Goal: Navigation & Orientation: Find specific page/section

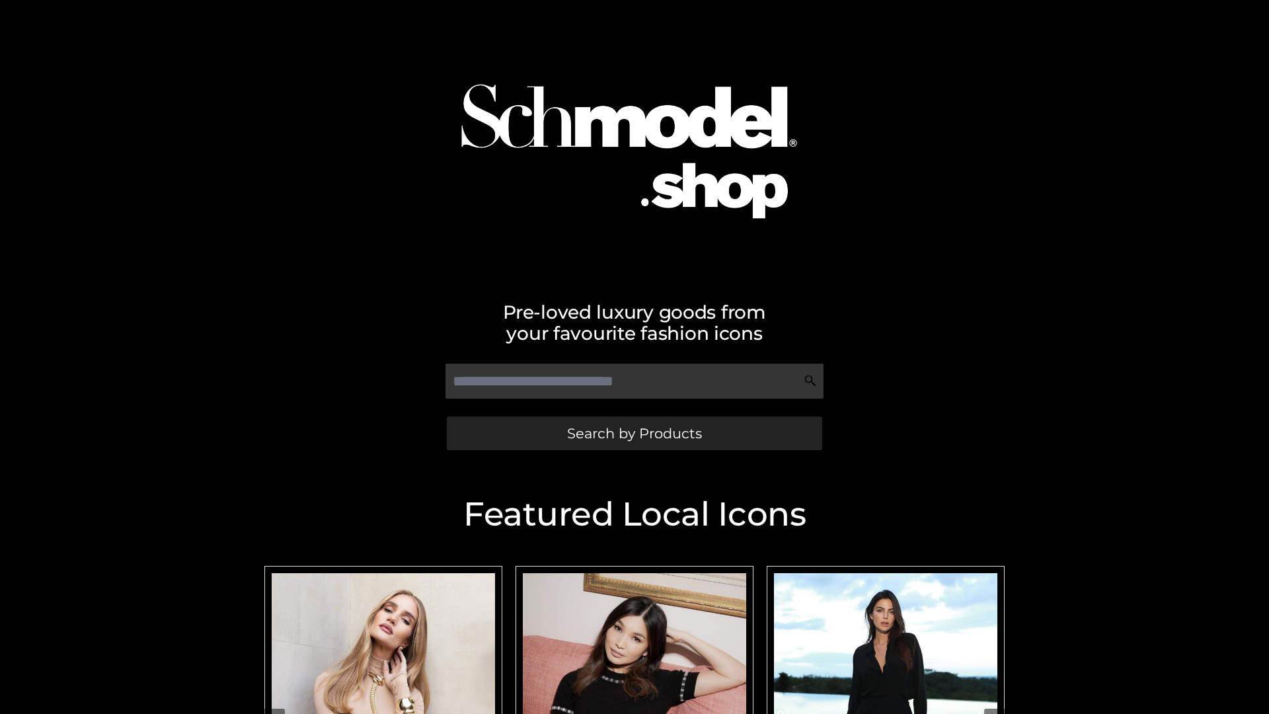
click at [634, 433] on span "Search by Products" at bounding box center [634, 433] width 135 height 14
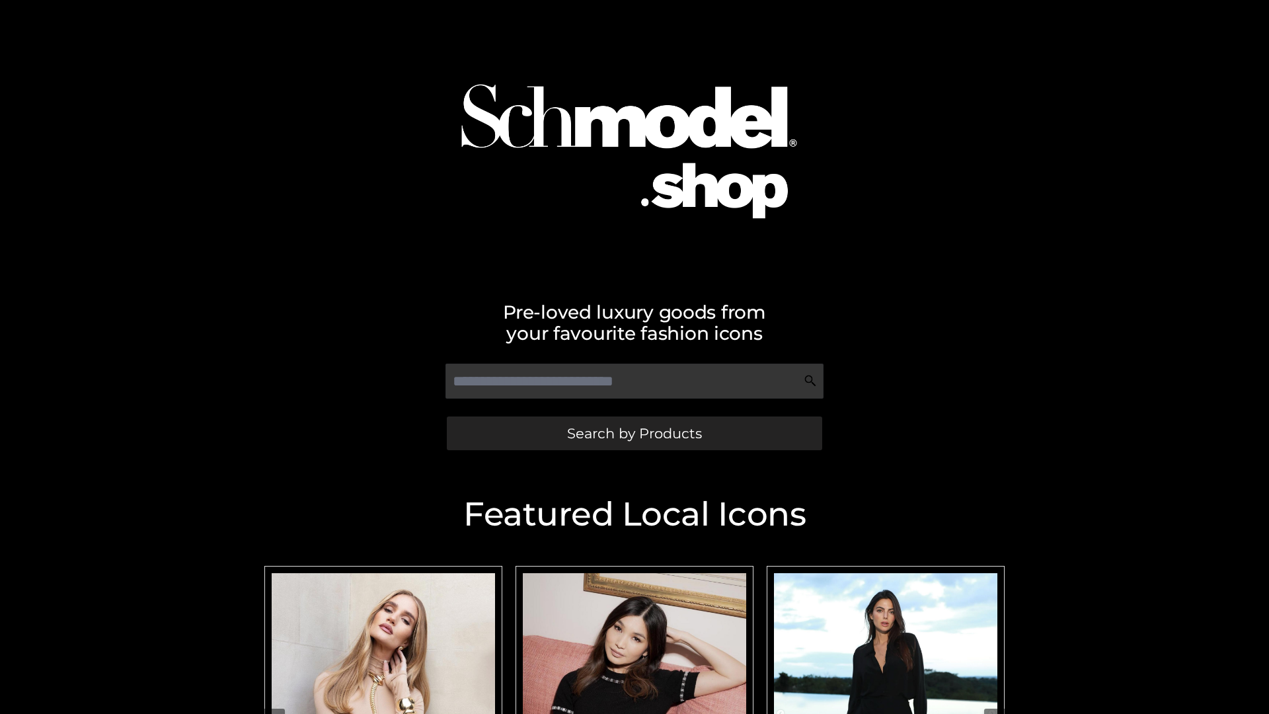
click at [634, 433] on span "Search by Products" at bounding box center [634, 433] width 135 height 14
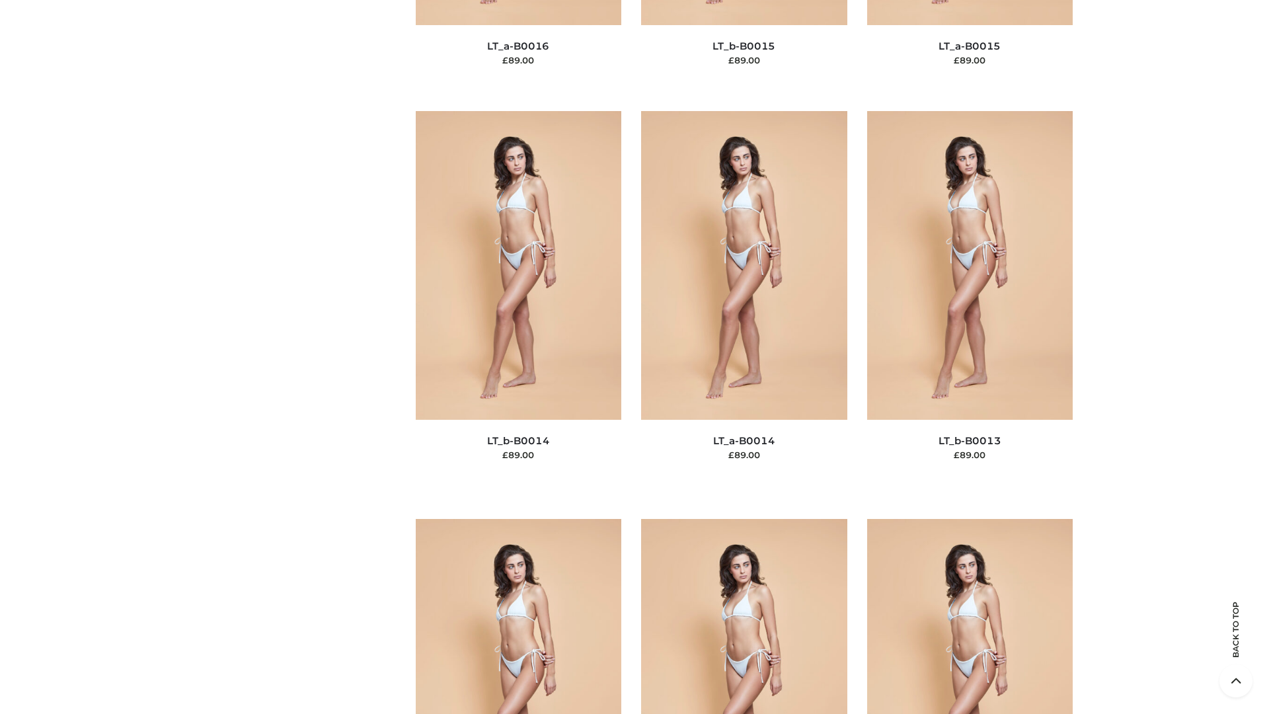
scroll to position [4701, 0]
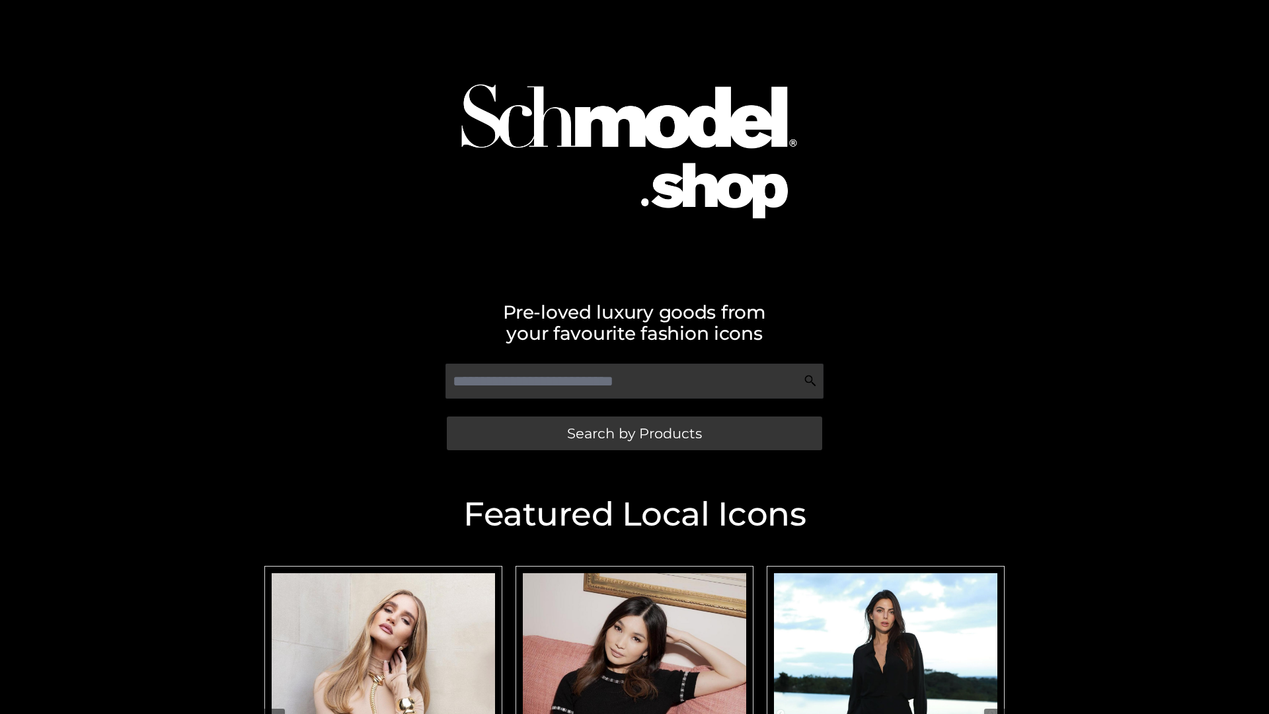
click at [634, 433] on span "Search by Products" at bounding box center [634, 433] width 135 height 14
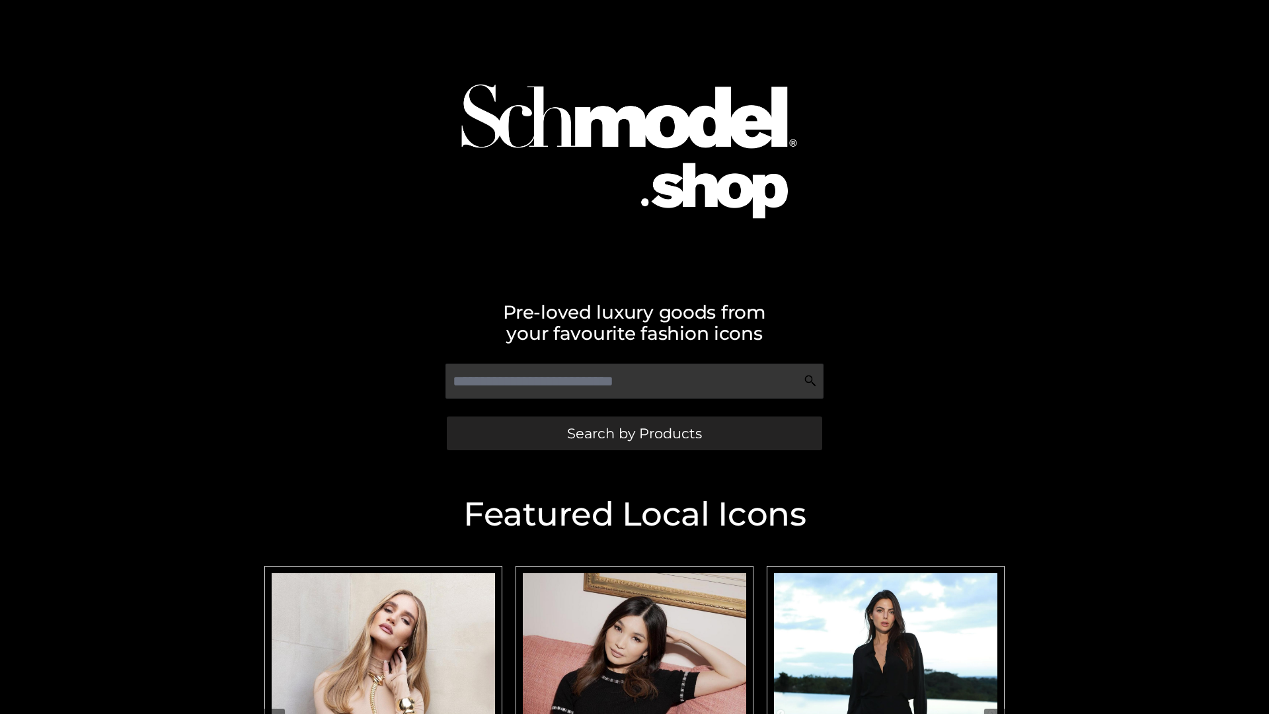
click at [634, 433] on span "Search by Products" at bounding box center [634, 433] width 135 height 14
